Goal: Obtain resource: Download file/media

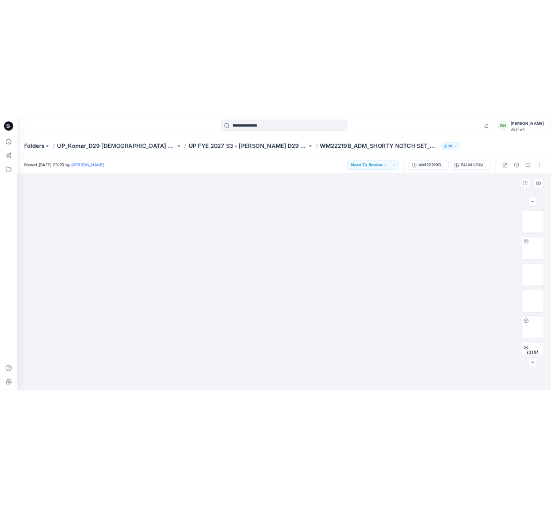
scroll to position [230, 0]
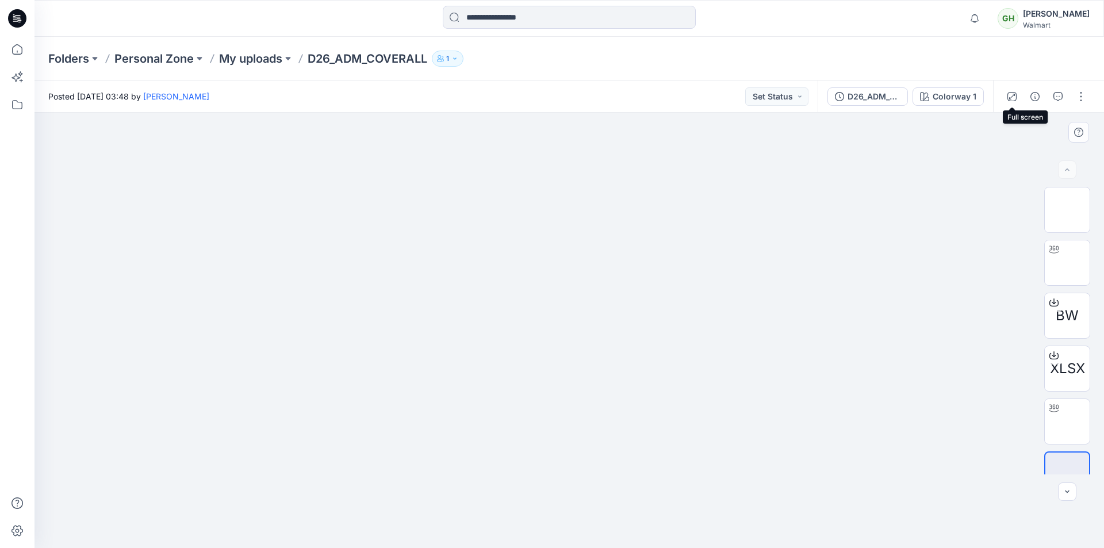
click at [1012, 101] on button "button" at bounding box center [1012, 96] width 18 height 18
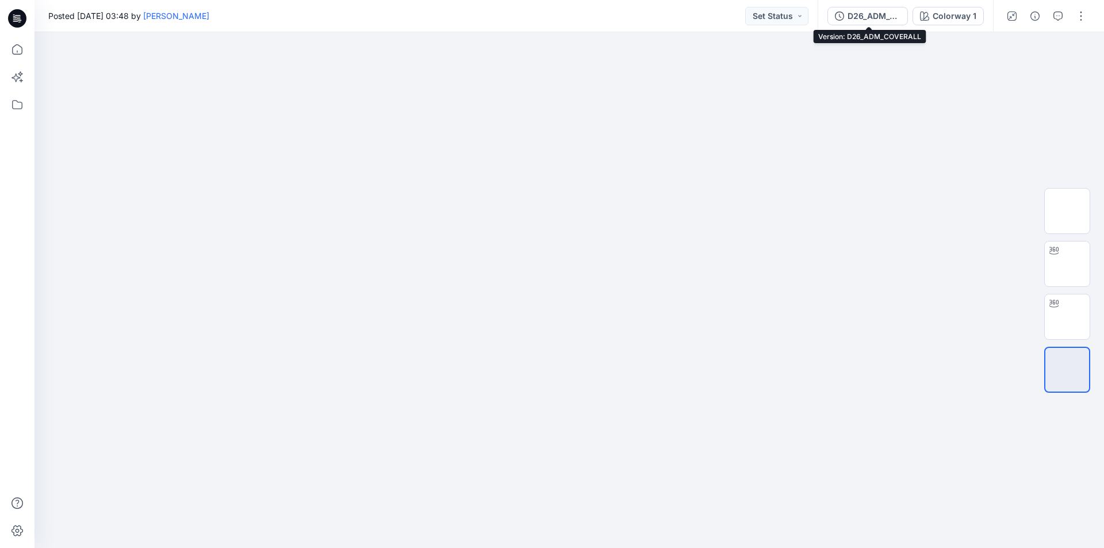
click at [870, 18] on div "D26_ADM_COVERALL" at bounding box center [874, 16] width 53 height 13
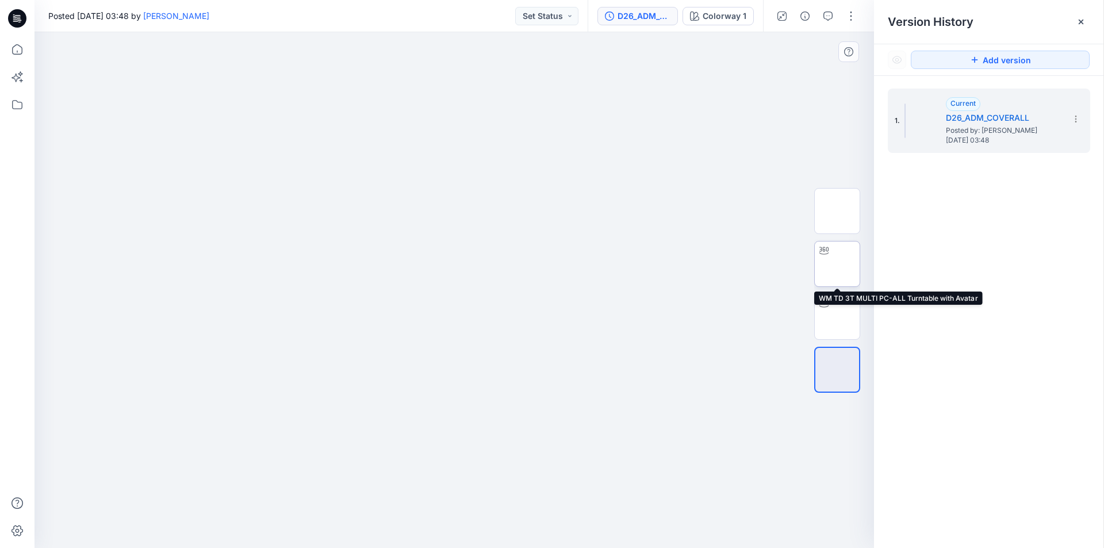
click at [837, 264] on img at bounding box center [837, 264] width 0 height 0
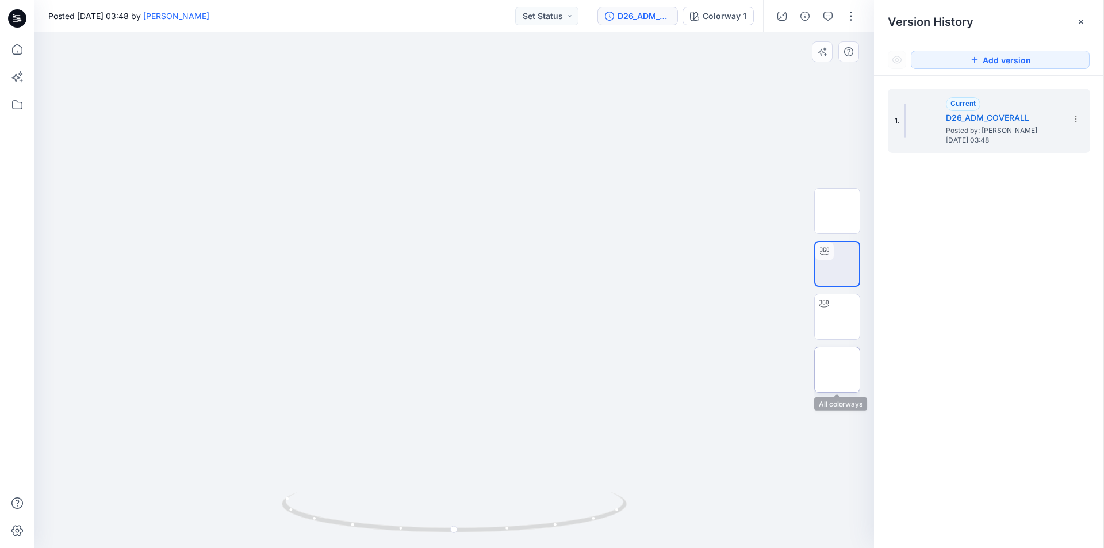
click at [837, 370] on img at bounding box center [837, 370] width 0 height 0
click at [451, 26] on div "Posted Friday, November 17, 2023 03:48 by Gayan Hettiarachchi Set Status" at bounding box center [311, 16] width 553 height 32
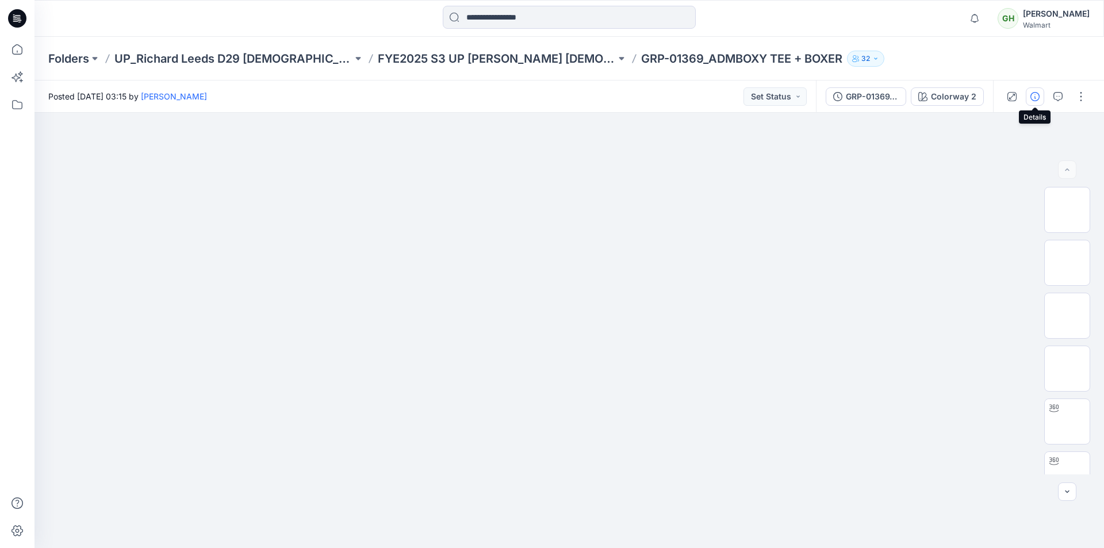
click at [1040, 94] on button "button" at bounding box center [1035, 96] width 18 height 18
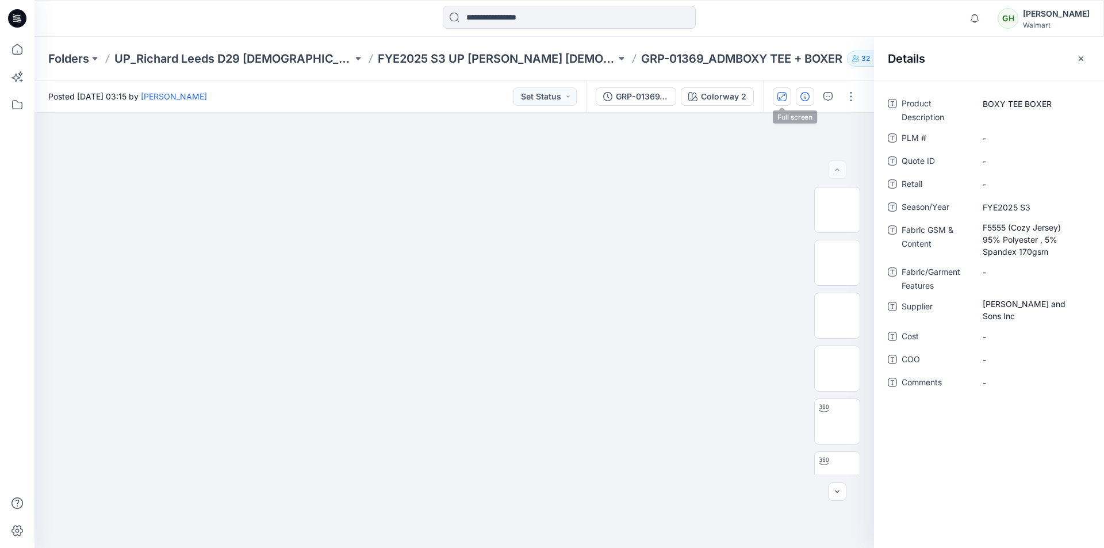
click at [780, 95] on icon "button" at bounding box center [782, 96] width 9 height 9
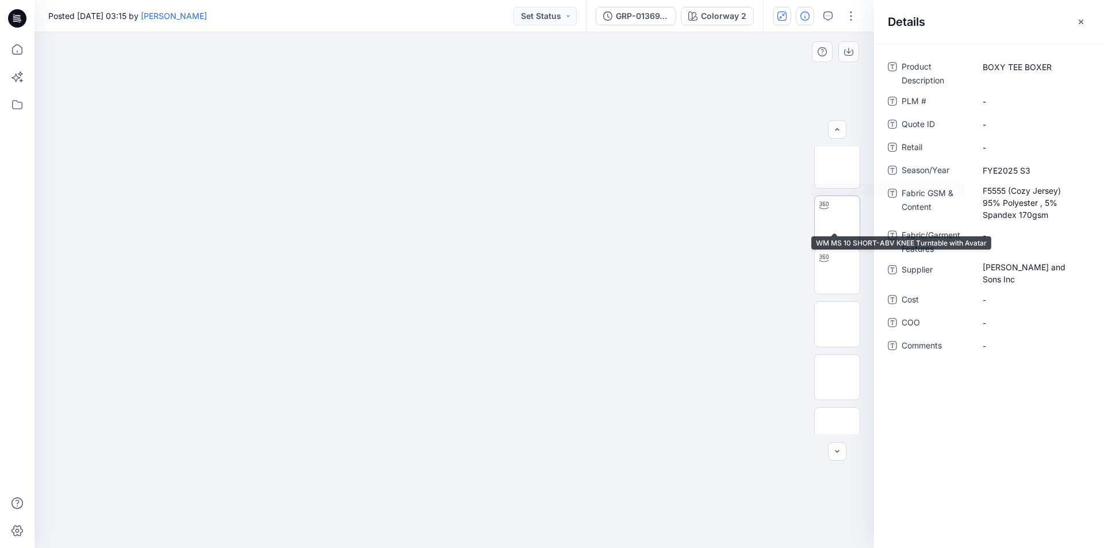
scroll to position [173, 0]
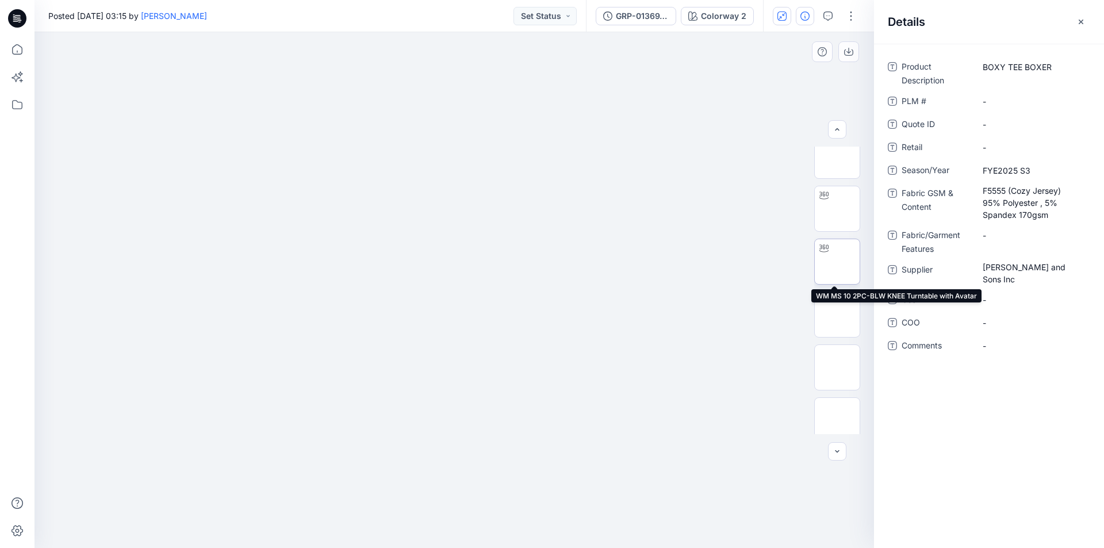
click at [837, 262] on img at bounding box center [837, 262] width 0 height 0
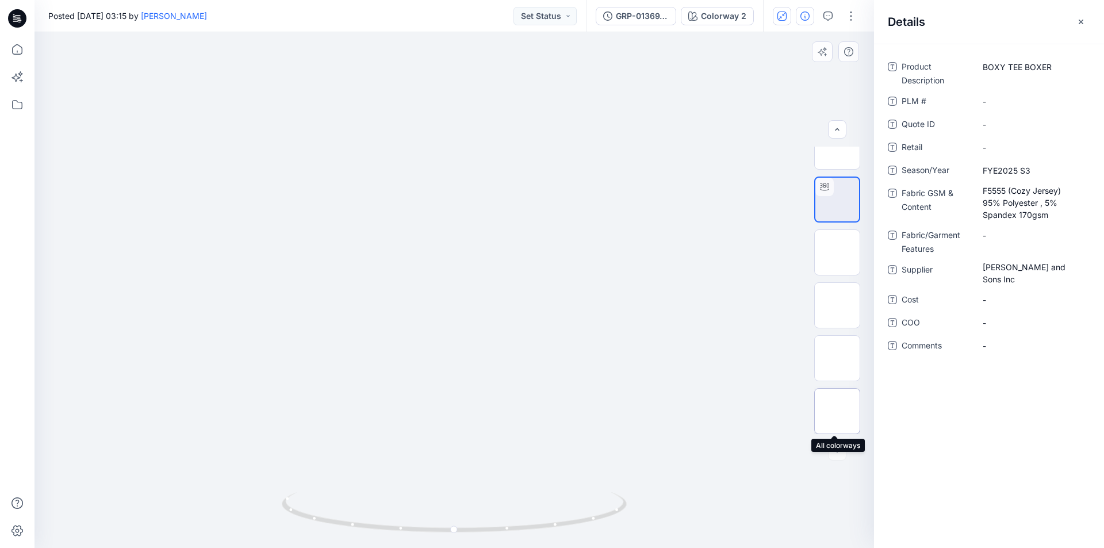
click at [837, 411] on img at bounding box center [837, 411] width 0 height 0
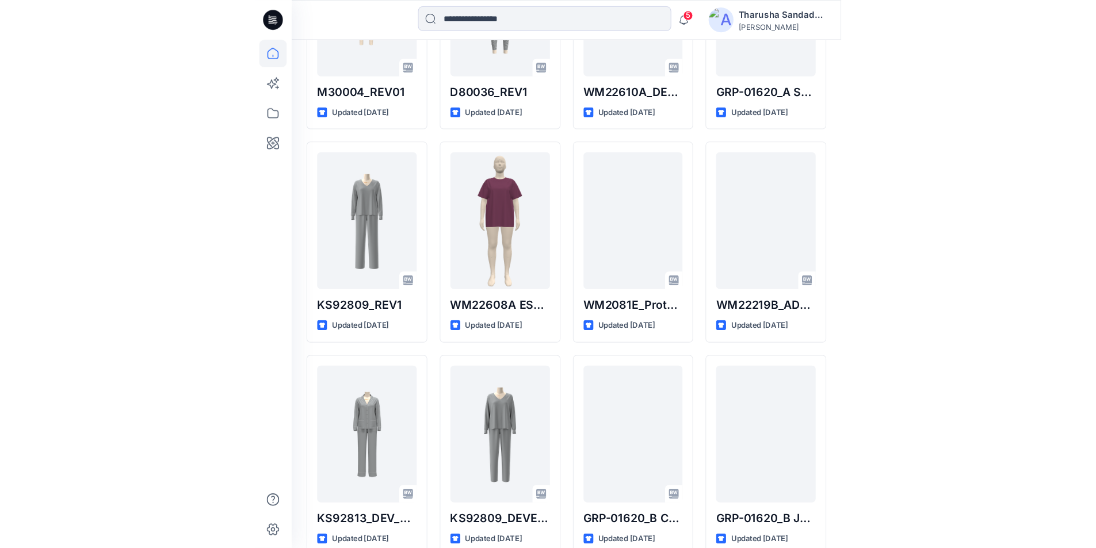
scroll to position [316, 0]
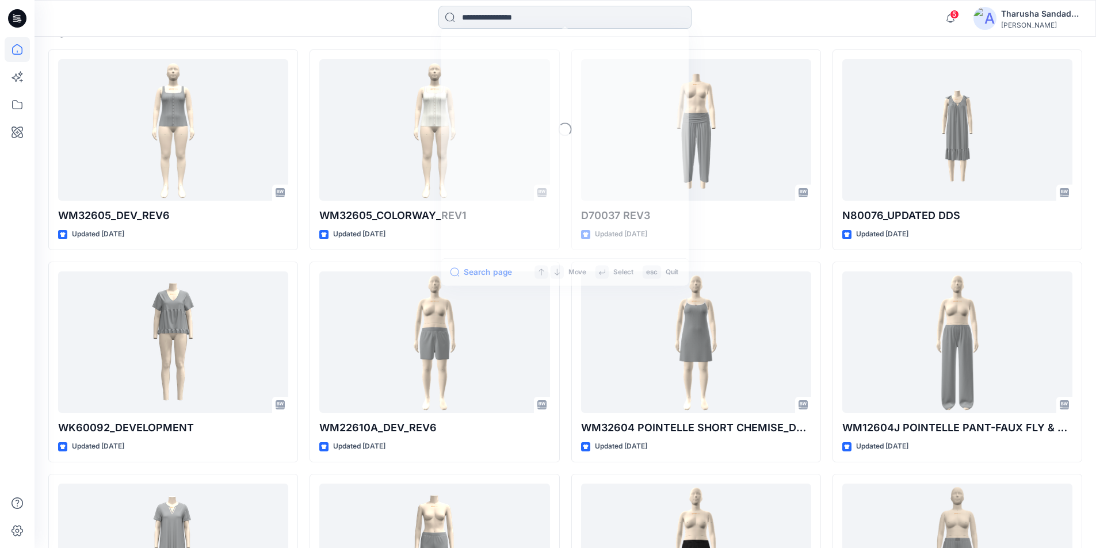
click at [542, 26] on input at bounding box center [564, 17] width 253 height 23
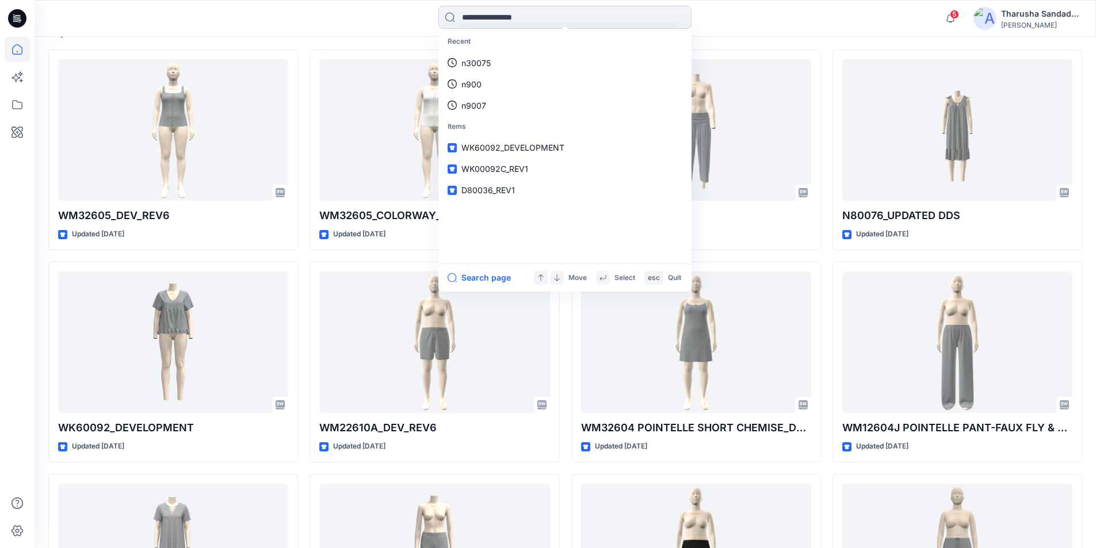
paste input
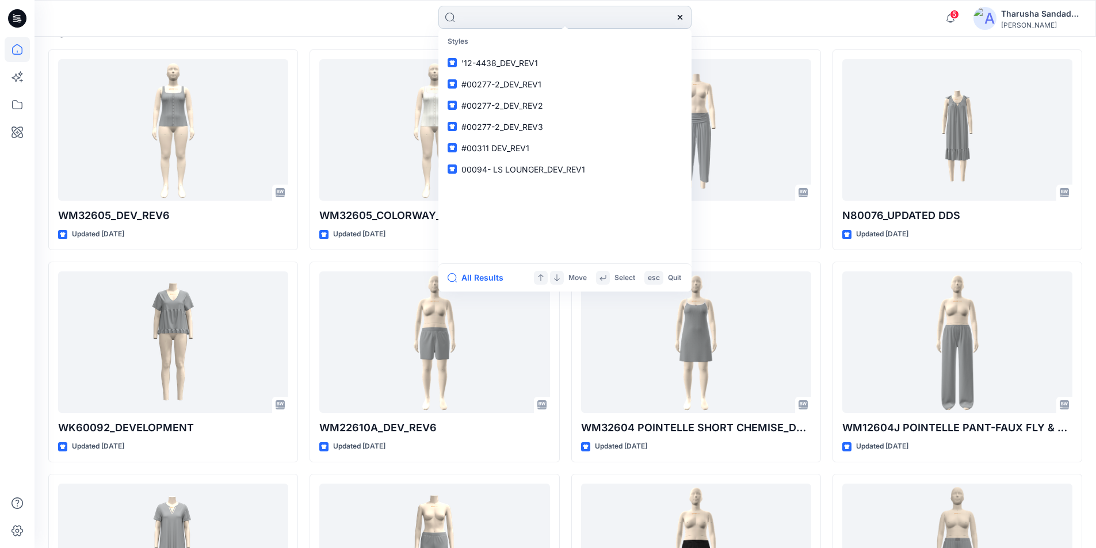
click at [483, 17] on input at bounding box center [564, 17] width 253 height 23
paste input
click at [479, 16] on input at bounding box center [564, 17] width 253 height 23
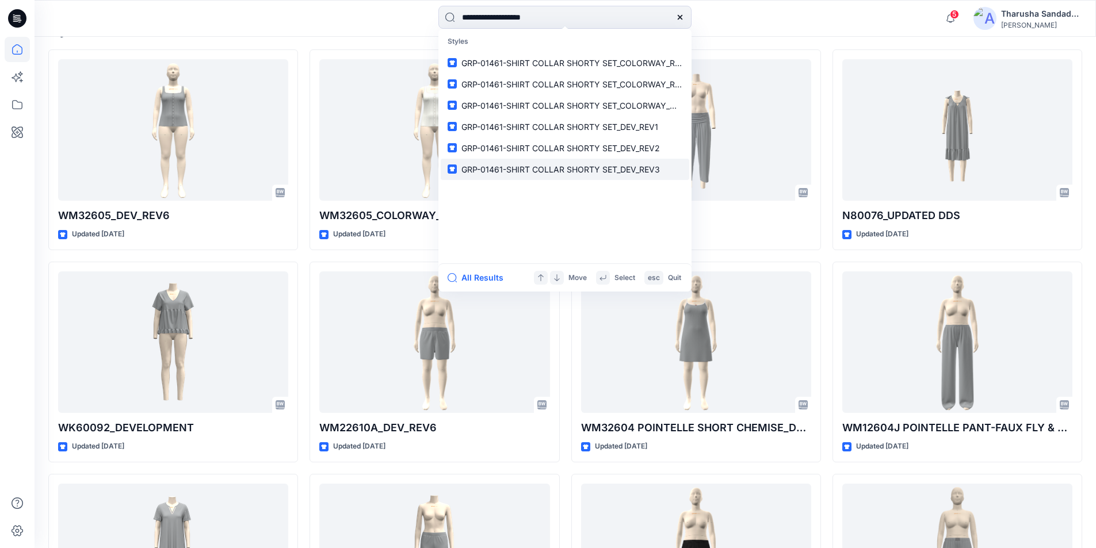
type input "**********"
click at [542, 171] on span "GRP-01461-SHIRT COLLAR SHORTY SET_DEV_REV3" at bounding box center [560, 169] width 198 height 10
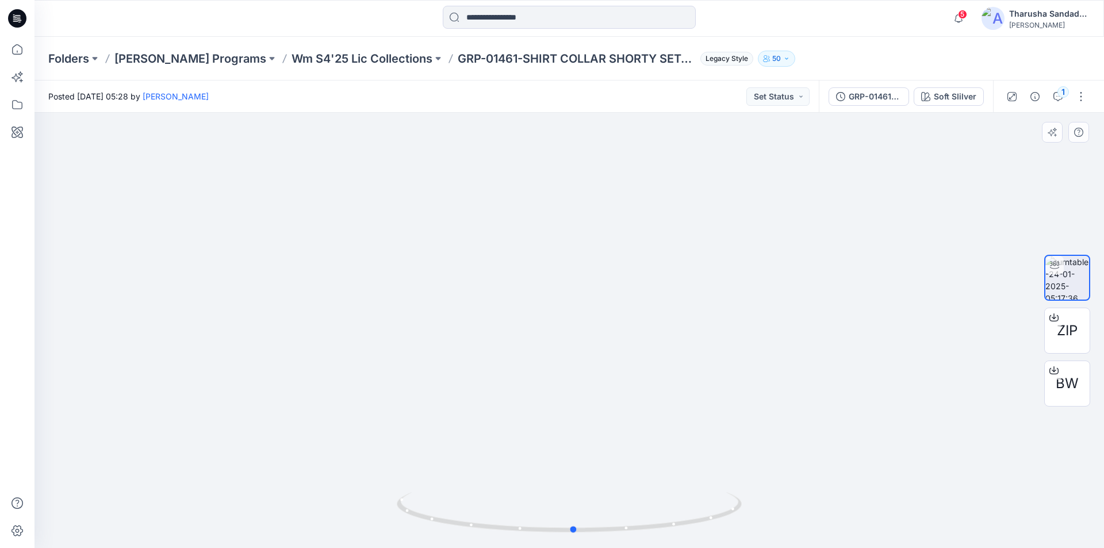
drag, startPoint x: 710, startPoint y: 514, endPoint x: 714, endPoint y: 485, distance: 29.1
click at [542, 485] on div at bounding box center [570, 330] width 1070 height 435
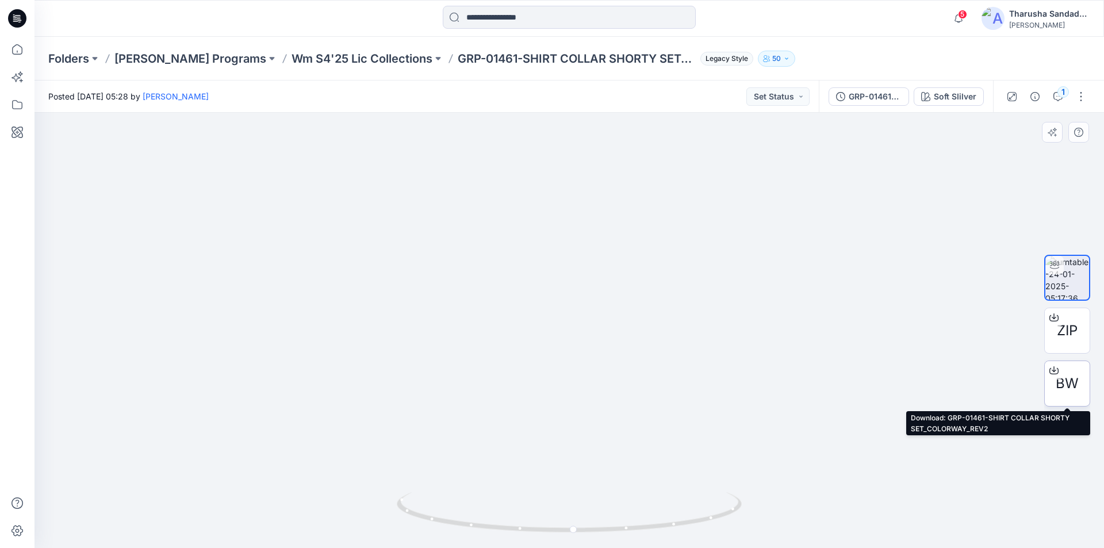
click at [542, 376] on div "BW" at bounding box center [1067, 384] width 46 height 46
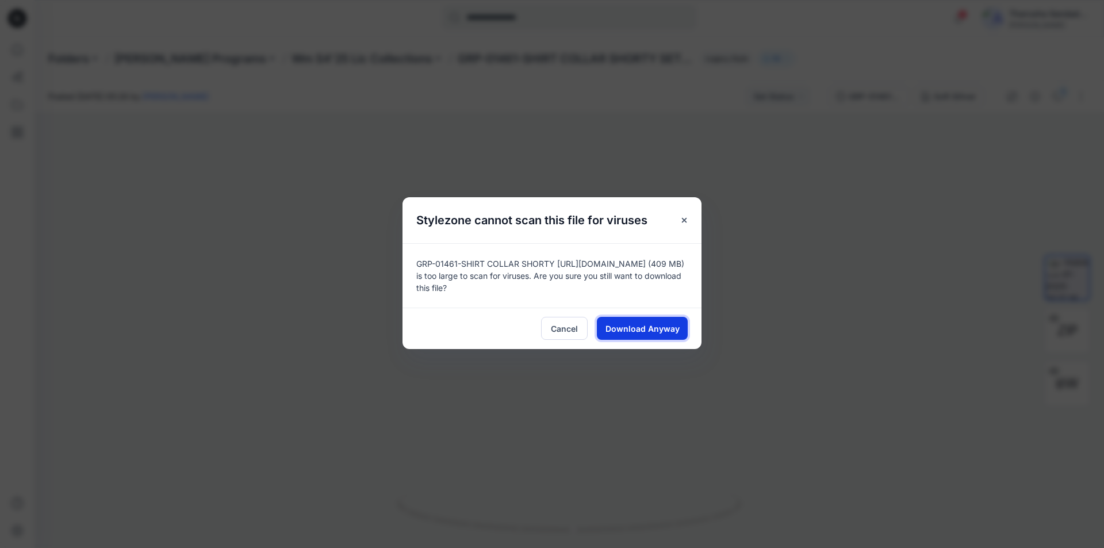
click at [542, 324] on span "Download Anyway" at bounding box center [643, 329] width 74 height 12
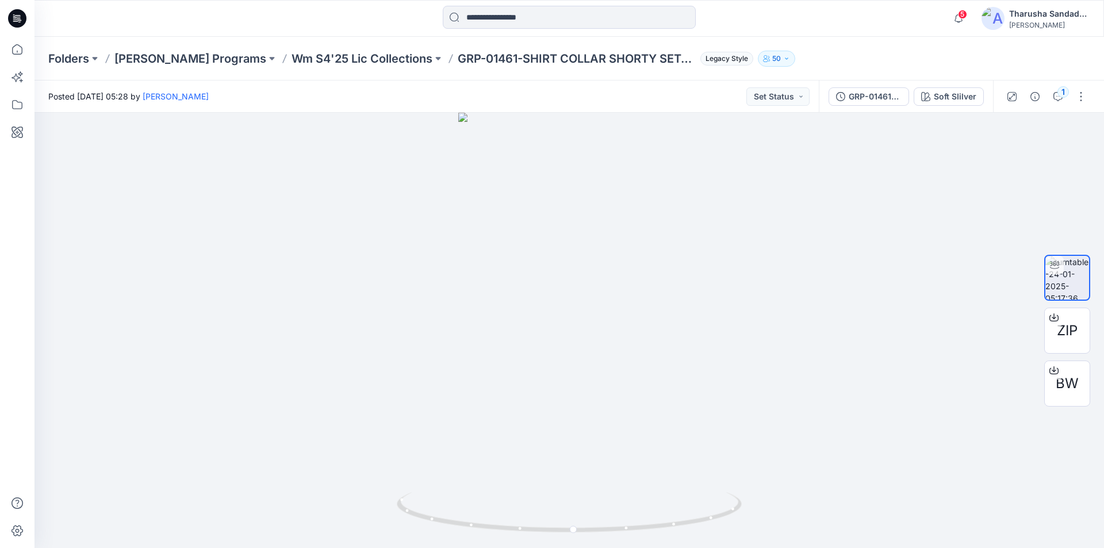
drag, startPoint x: 525, startPoint y: 268, endPoint x: 579, endPoint y: 561, distance: 298.4
drag, startPoint x: 733, startPoint y: 508, endPoint x: 385, endPoint y: 470, distance: 350.7
click at [497, 11] on input at bounding box center [569, 17] width 253 height 23
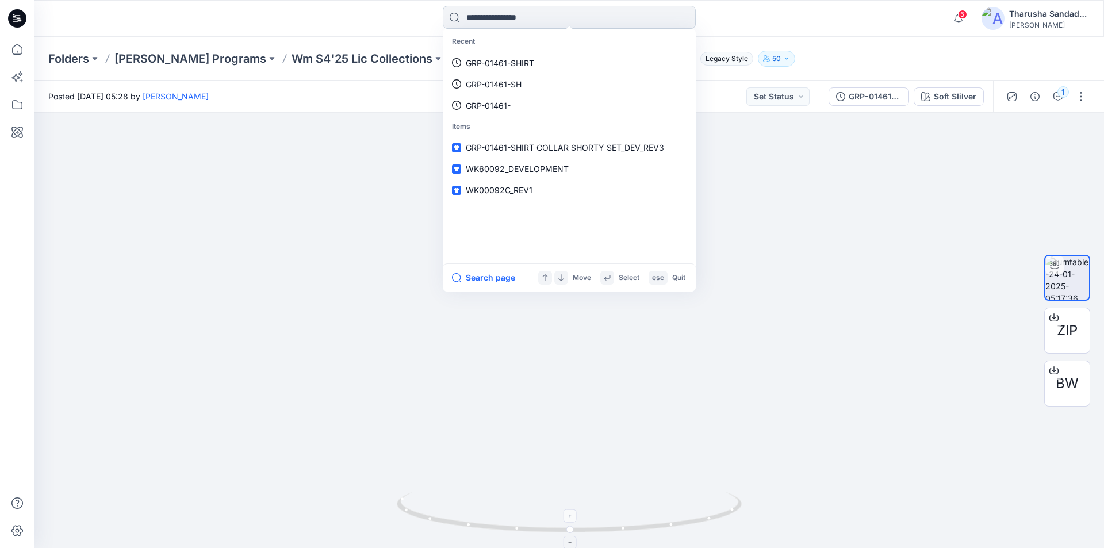
click at [488, 19] on input at bounding box center [569, 17] width 253 height 23
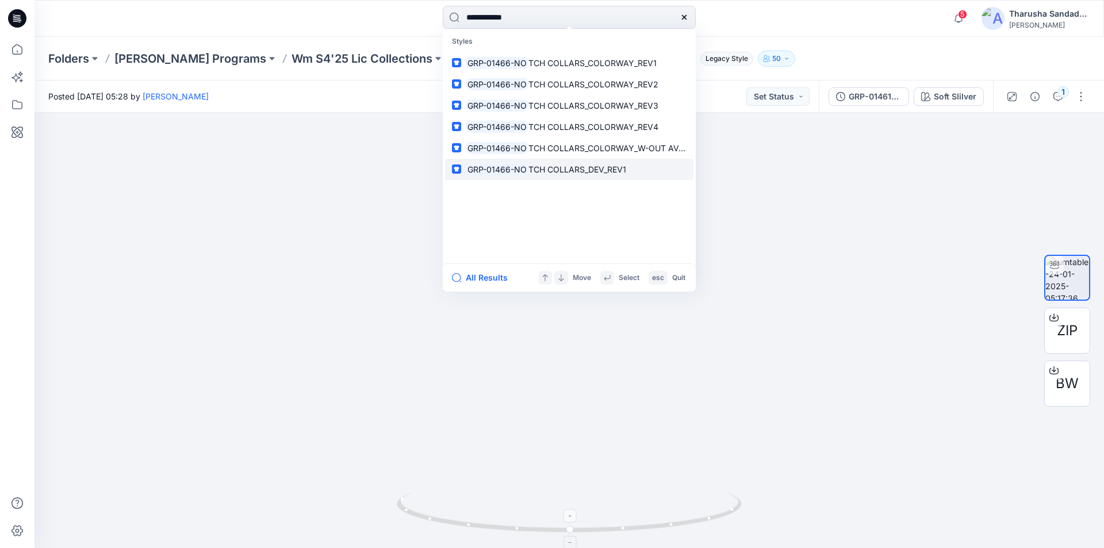
type input "**********"
click at [542, 167] on span "TCH COLLARS_DEV_REV1" at bounding box center [578, 169] width 98 height 10
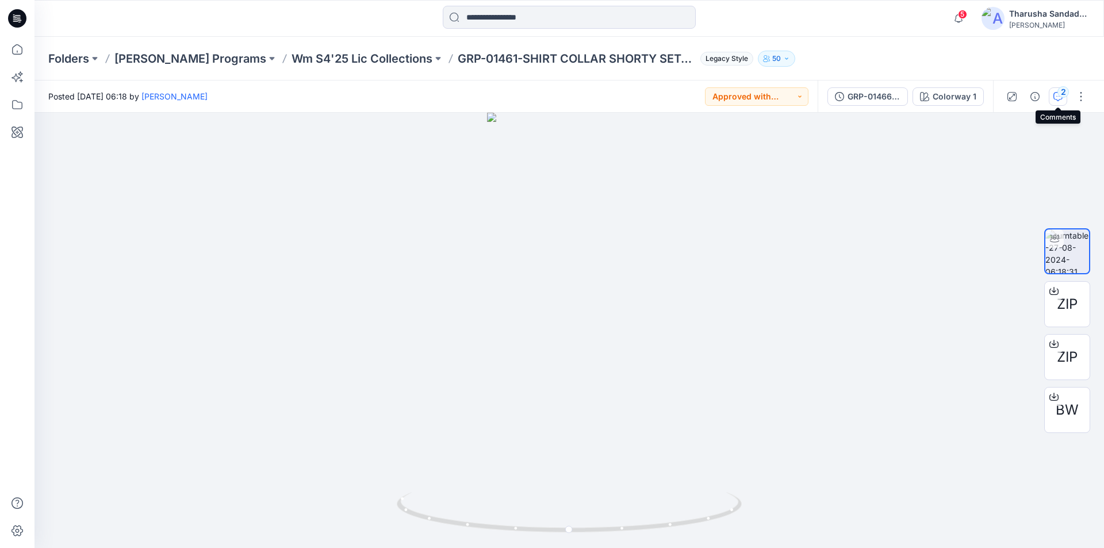
click at [542, 93] on icon "button" at bounding box center [1058, 96] width 9 height 9
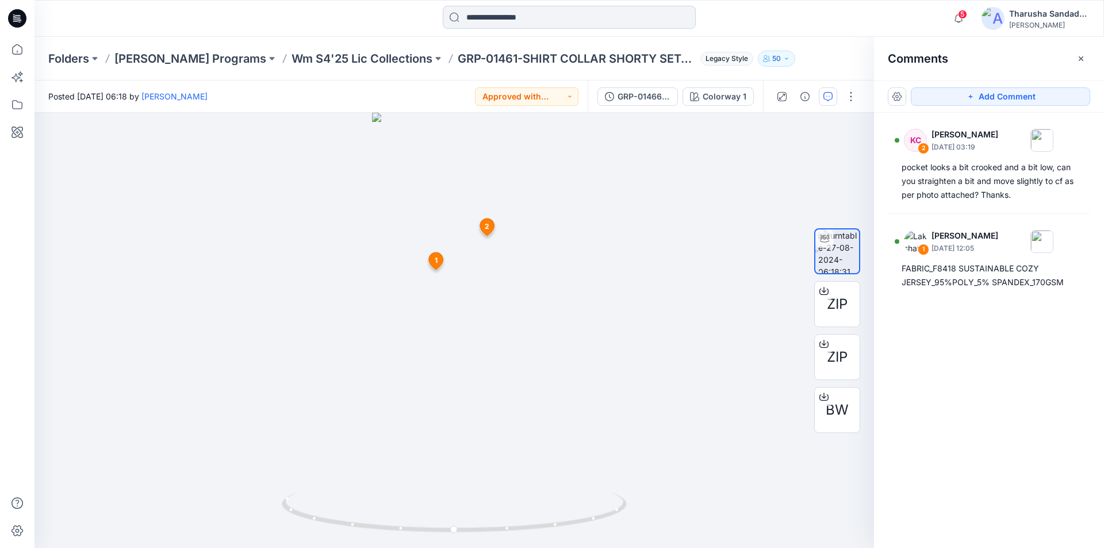
click at [542, 11] on input at bounding box center [569, 17] width 253 height 23
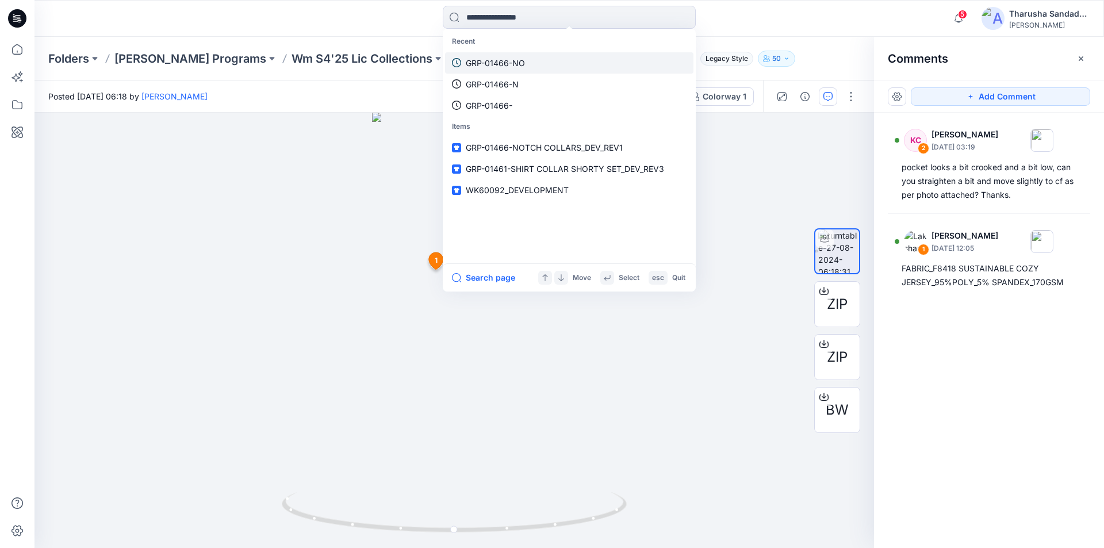
click at [500, 63] on p "GRP-01466-NO" at bounding box center [495, 63] width 59 height 12
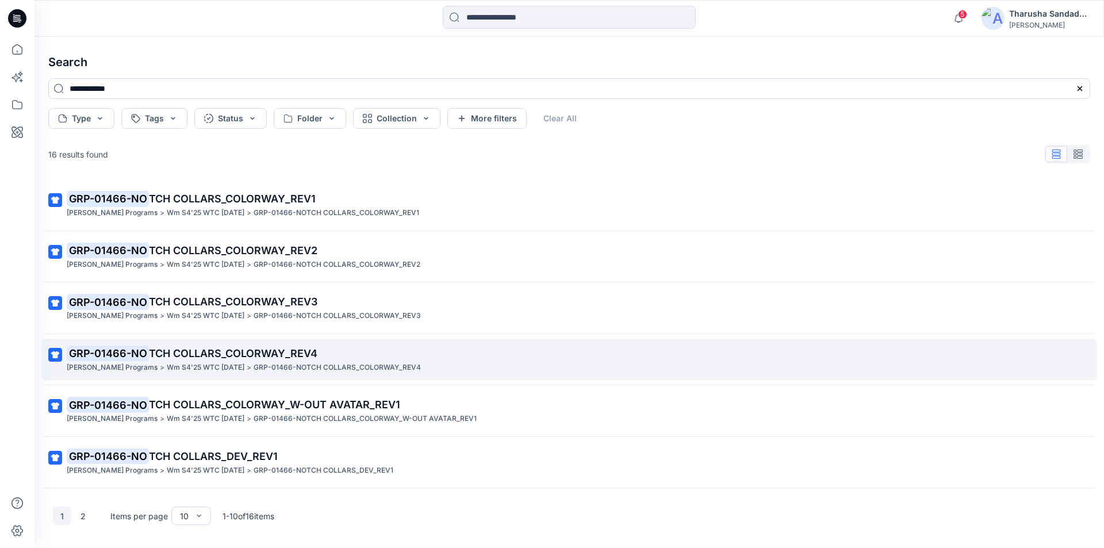
click at [192, 360] on p "GRP-01466-NO TCH COLLARS_COLORWAY_REV4" at bounding box center [568, 354] width 1003 height 16
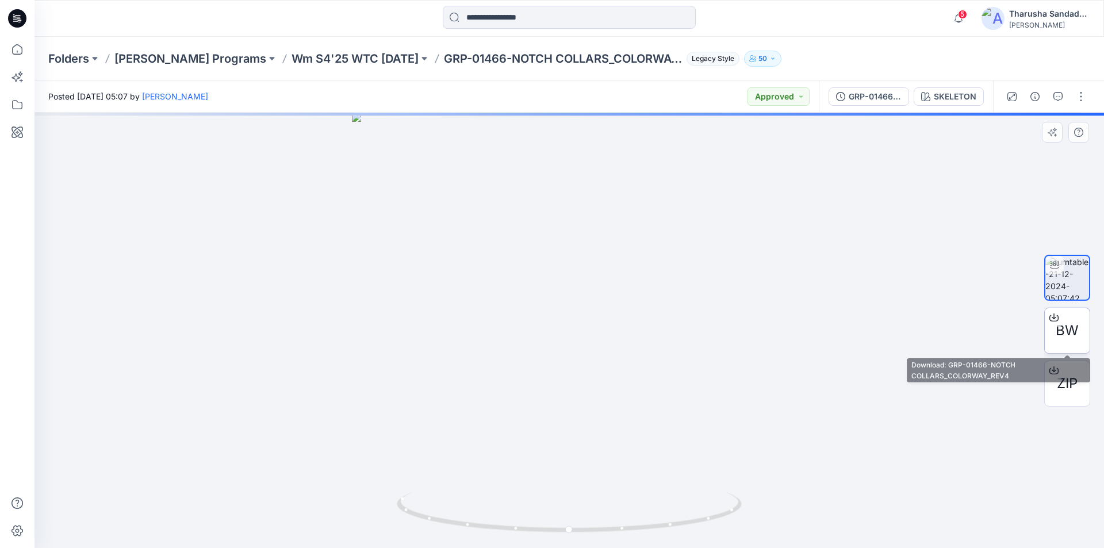
click at [542, 328] on span "BW" at bounding box center [1067, 330] width 23 height 21
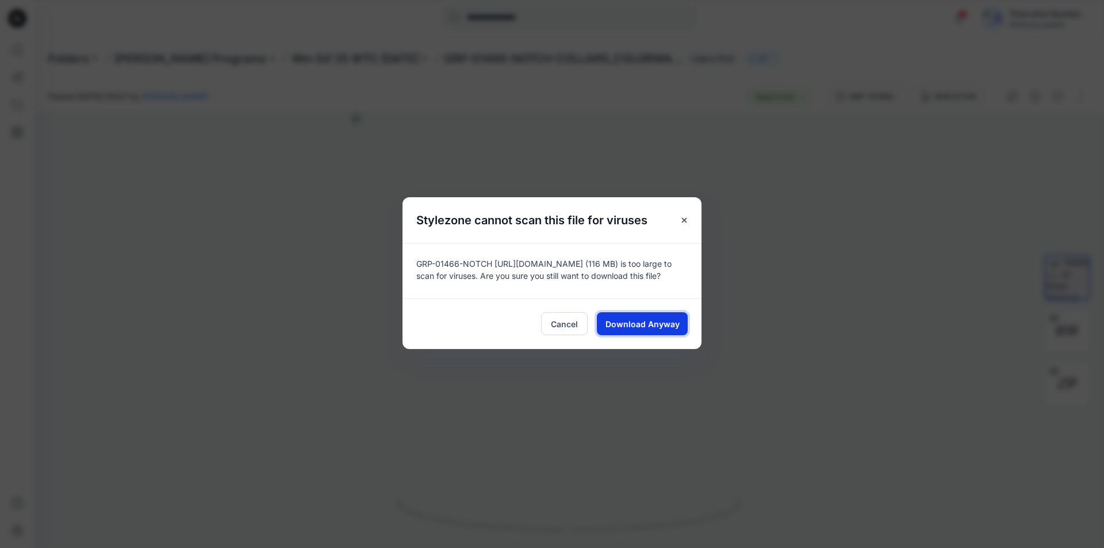
click at [542, 330] on span "Download Anyway" at bounding box center [643, 324] width 74 height 12
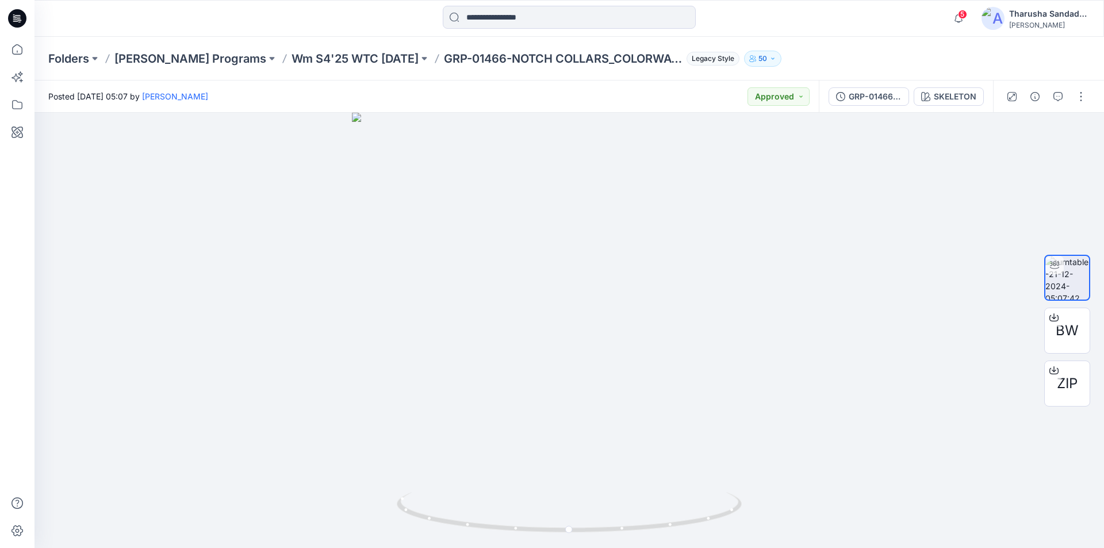
click at [22, 17] on icon at bounding box center [17, 18] width 18 height 18
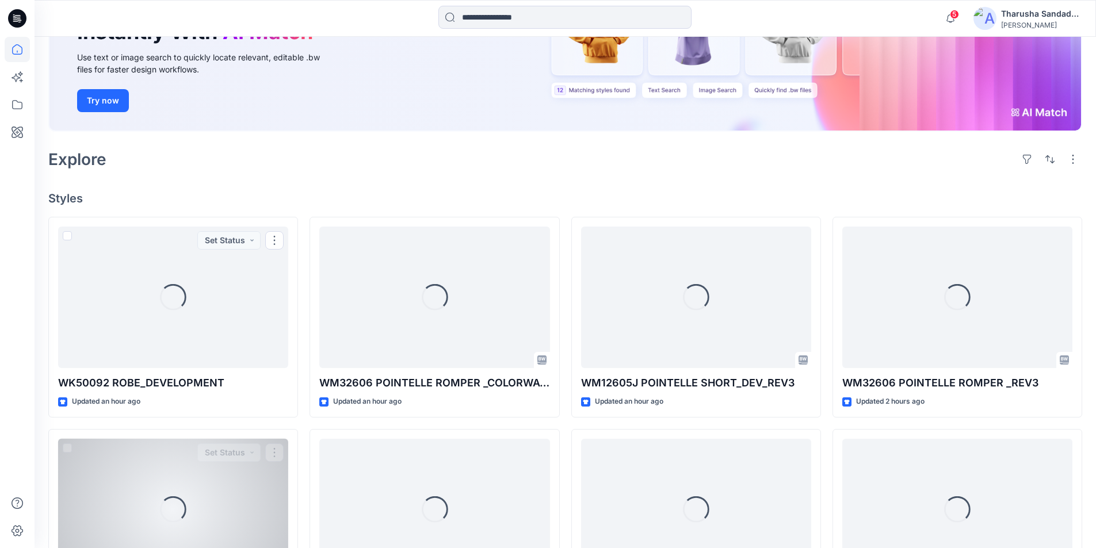
scroll to position [403, 0]
